Goal: Information Seeking & Learning: Understand process/instructions

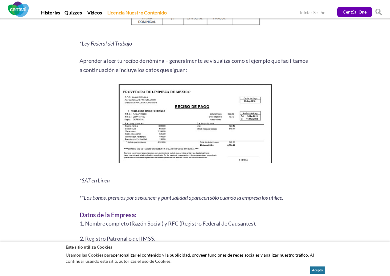
scroll to position [770, 0]
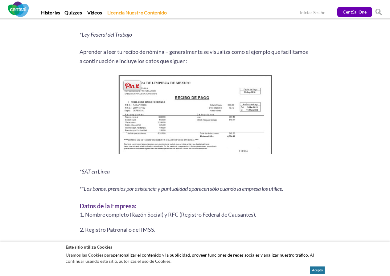
click at [271, 126] on img at bounding box center [195, 116] width 158 height 86
click at [265, 127] on img at bounding box center [195, 116] width 158 height 86
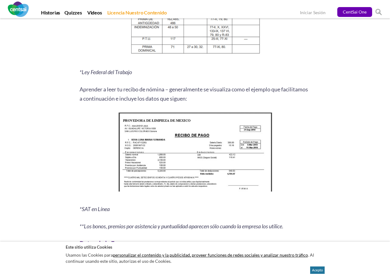
scroll to position [739, 0]
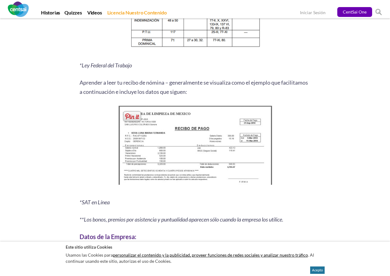
click at [183, 160] on img at bounding box center [195, 147] width 158 height 86
click at [184, 147] on img at bounding box center [195, 147] width 158 height 86
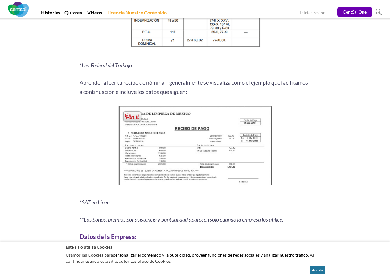
click at [184, 147] on img at bounding box center [195, 147] width 158 height 86
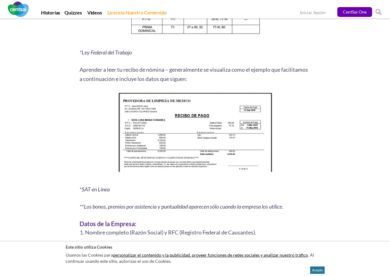
scroll to position [770, 0]
